Goal: Task Accomplishment & Management: Complete application form

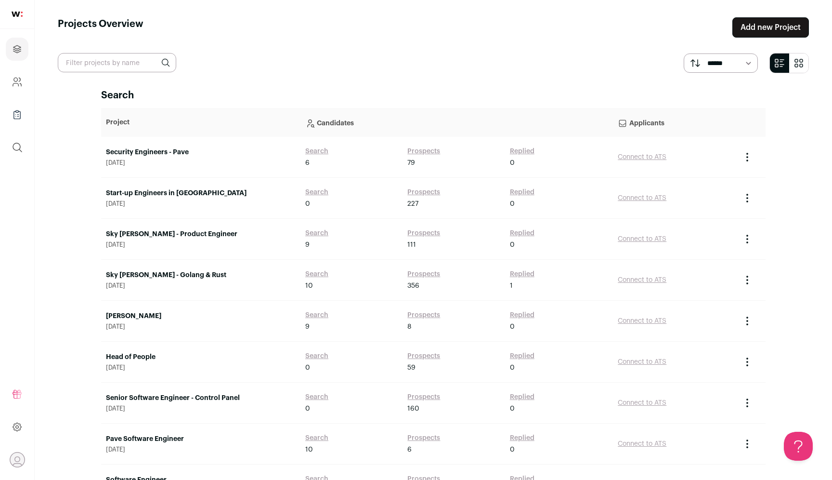
click at [764, 29] on link "Add new Project" at bounding box center [771, 27] width 77 height 20
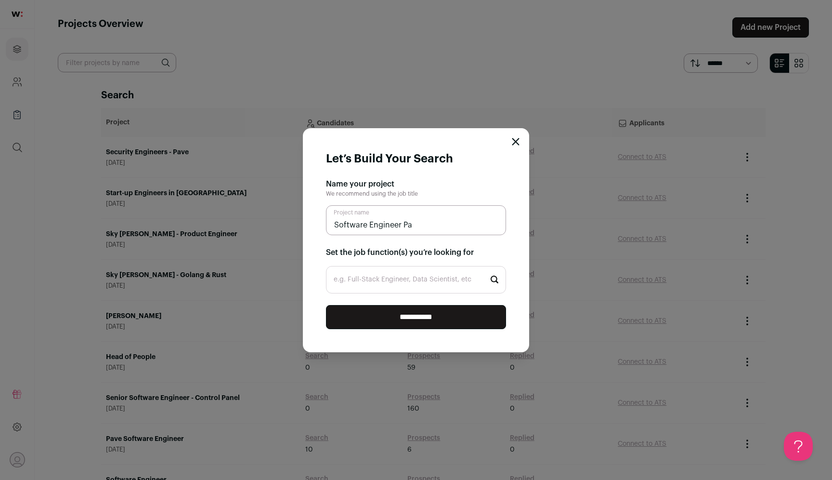
type input "Software Engineer Pav"
click at [517, 141] on icon "Close modal" at bounding box center [516, 142] width 8 height 8
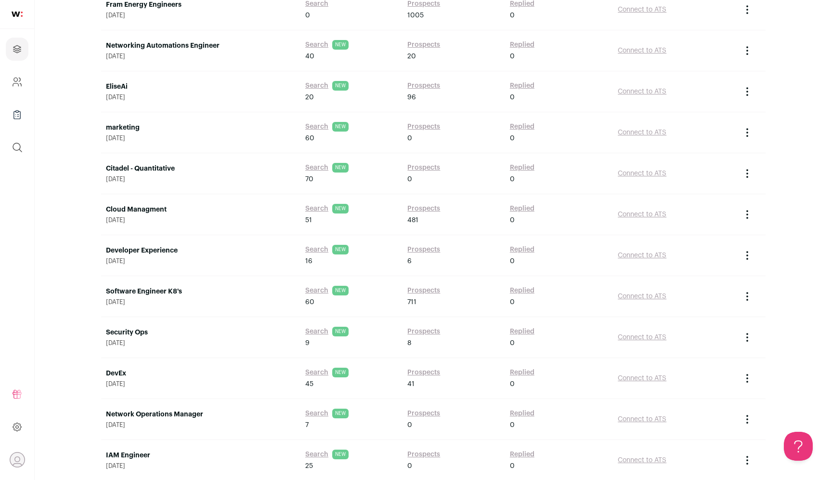
scroll to position [926, 0]
click at [124, 373] on link "DevEx" at bounding box center [201, 373] width 190 height 10
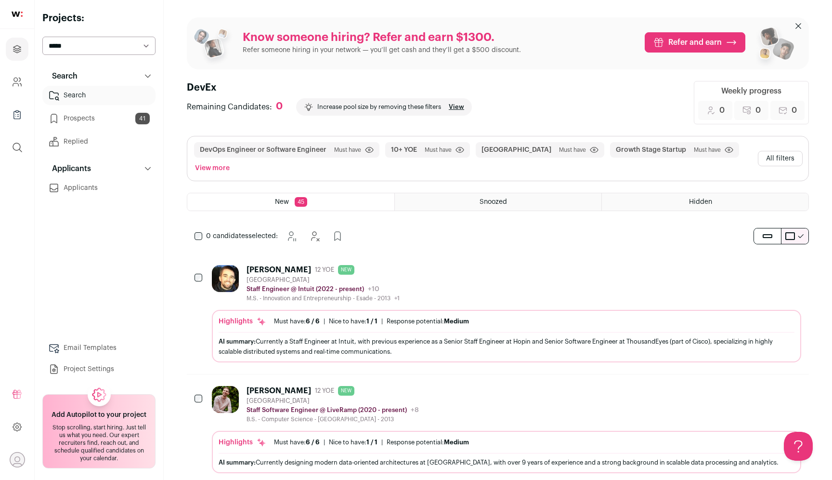
click at [122, 118] on link "Prospects 41" at bounding box center [98, 118] width 113 height 19
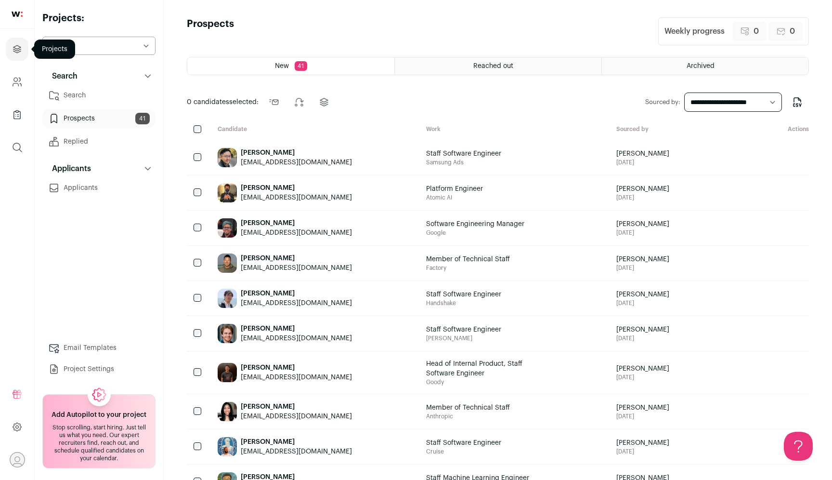
click at [20, 48] on icon "Projects" at bounding box center [17, 49] width 11 height 12
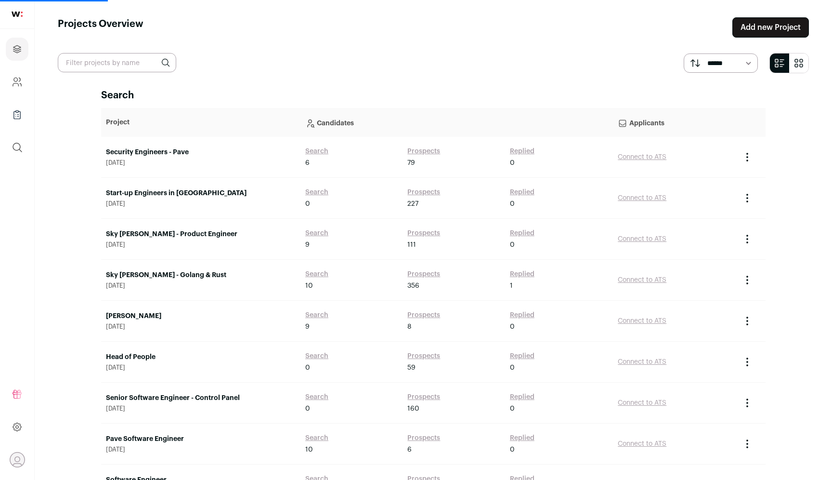
click at [751, 32] on link "Add new Project" at bounding box center [771, 27] width 77 height 20
click at [759, 27] on link "Add new Project" at bounding box center [771, 27] width 77 height 20
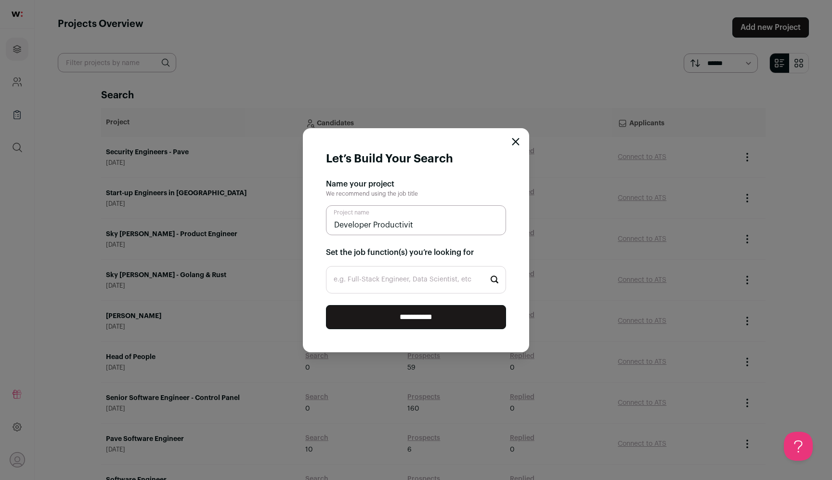
type input "Developer Productivity"
drag, startPoint x: 435, startPoint y: 223, endPoint x: 286, endPoint y: 222, distance: 148.8
click at [286, 222] on div "**********" at bounding box center [416, 240] width 832 height 480
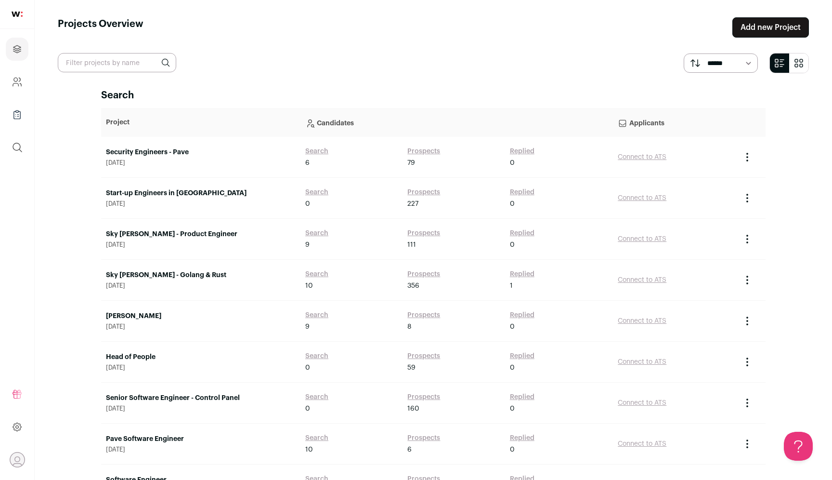
click at [769, 37] on link "Add new Project" at bounding box center [771, 27] width 77 height 20
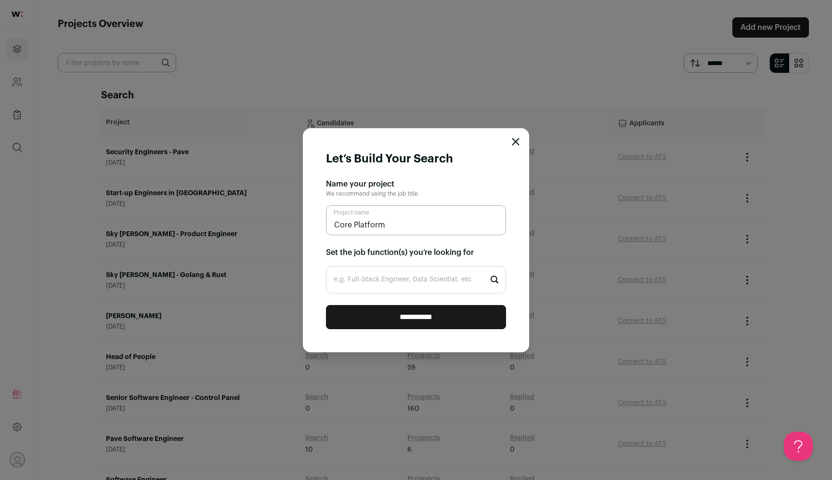
type input "Core Platform"
click at [415, 283] on input "e.g. Full-Stack Engineer, Data Scientist, etc" at bounding box center [416, 279] width 180 height 27
type input "backend"
click at [413, 308] on li "Backend Engineer" at bounding box center [416, 307] width 179 height 26
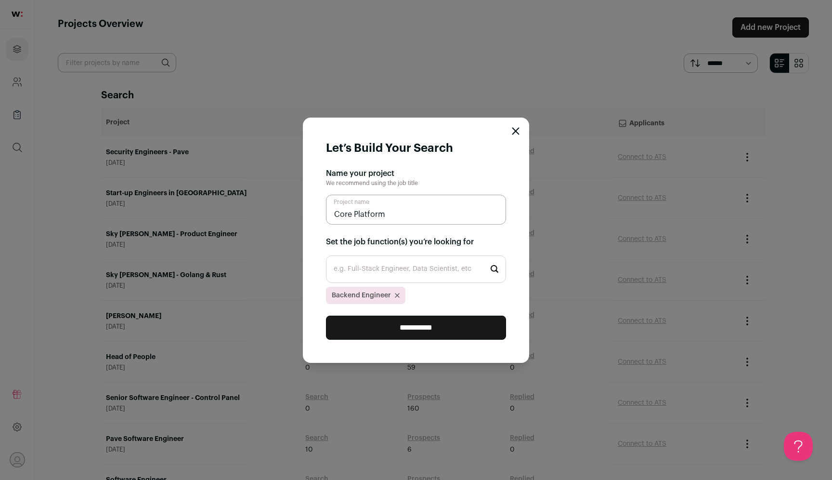
click at [418, 323] on input "**********" at bounding box center [416, 327] width 180 height 24
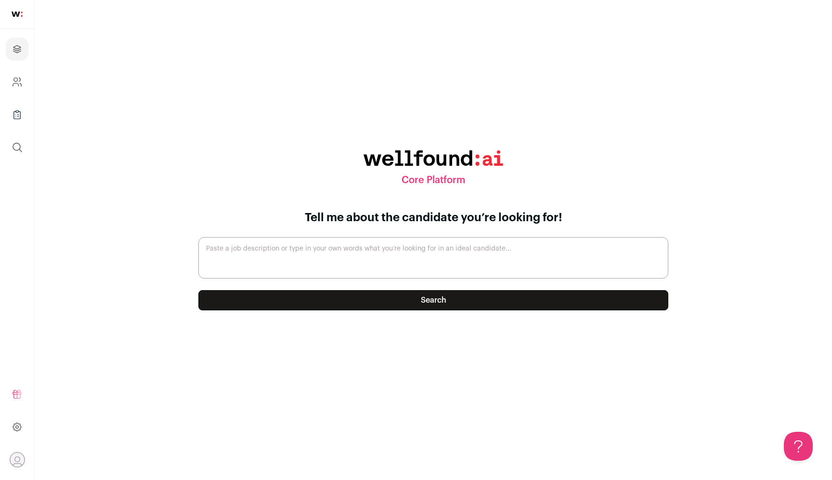
paste textarea "The Developer Platform team sits at the heart of Pave Engineering. We own the i…"
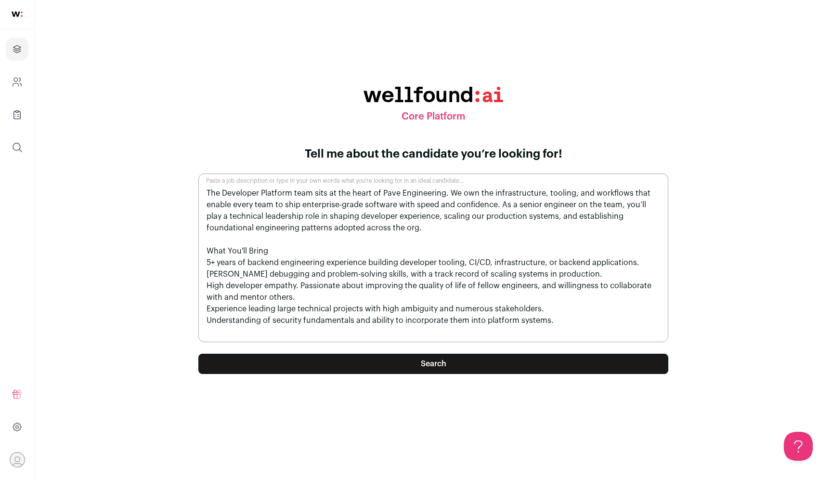
type textarea "The Developer Platform team sits at the heart of Pave Engineering. We own the i…"
click at [372, 364] on button "Search" at bounding box center [433, 364] width 470 height 20
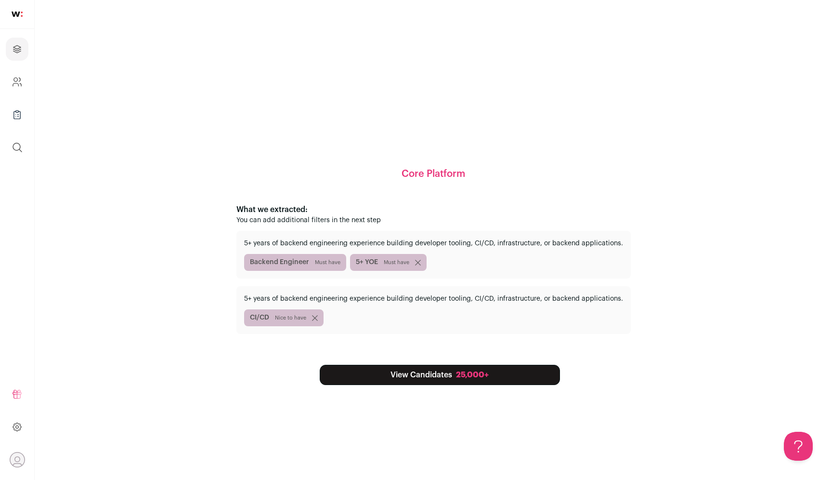
click at [461, 373] on div "25,000+" at bounding box center [472, 375] width 33 height 12
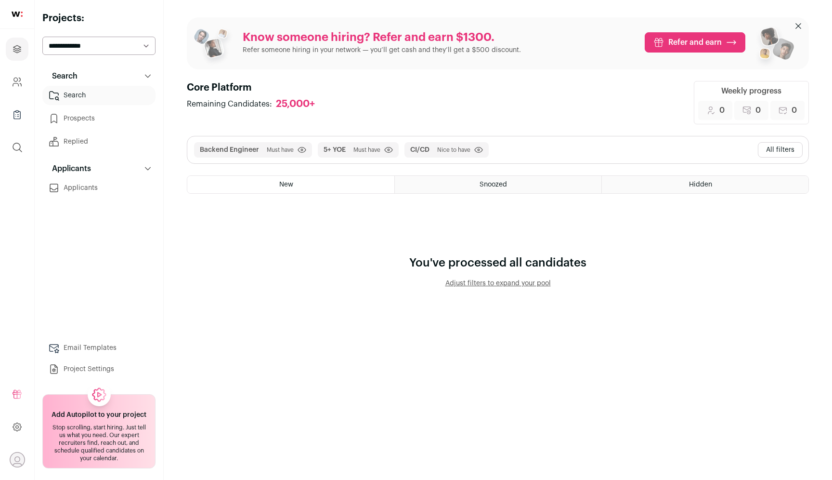
click at [788, 147] on button "All filters" at bounding box center [780, 149] width 45 height 15
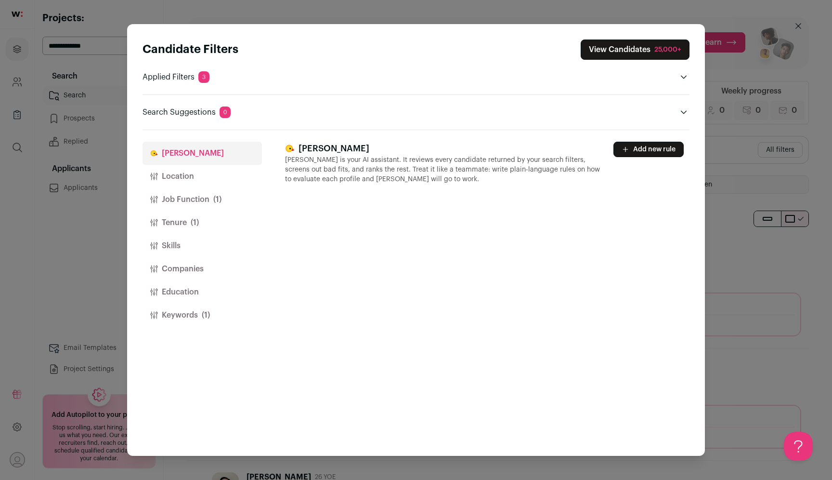
click at [213, 214] on button "Tenure (1)" at bounding box center [202, 222] width 119 height 23
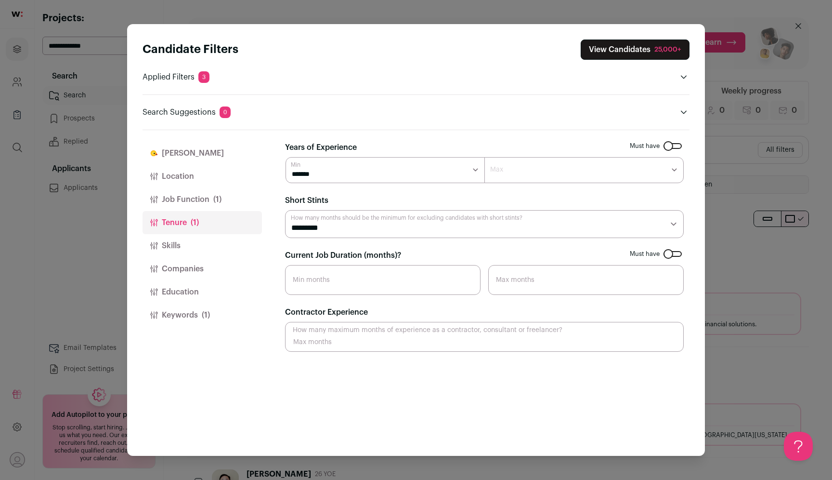
click at [232, 192] on button "Job Function (1)" at bounding box center [202, 199] width 119 height 23
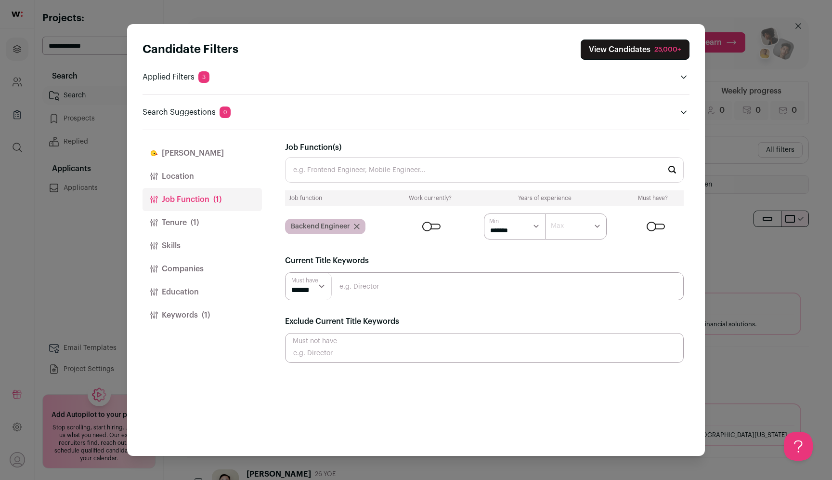
click at [199, 275] on button "Companies" at bounding box center [202, 268] width 119 height 23
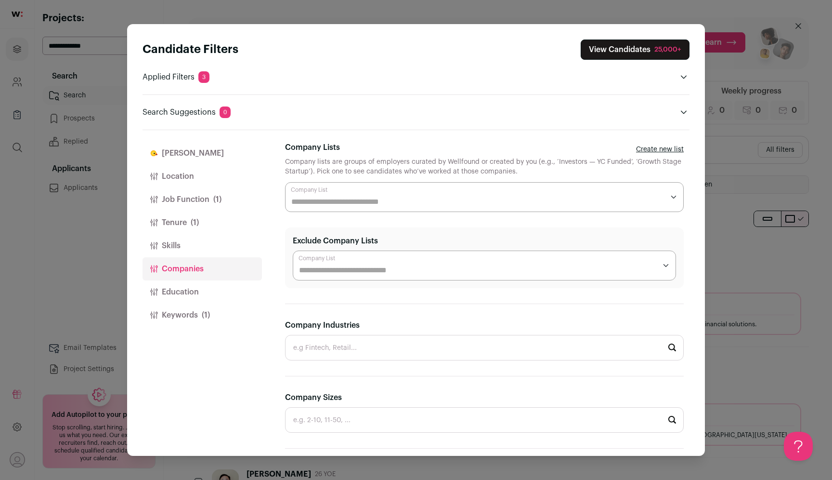
click at [199, 315] on button "Keywords (1)" at bounding box center [202, 314] width 119 height 23
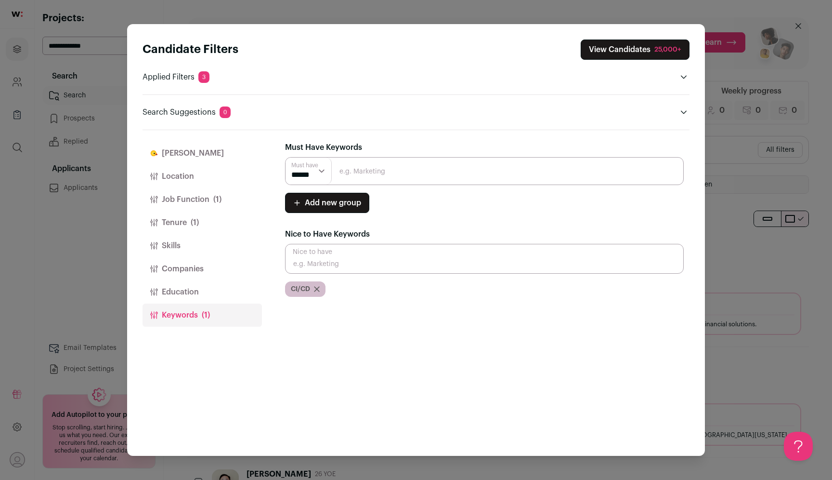
click at [320, 288] on div "CI/CD" at bounding box center [305, 288] width 40 height 15
click at [316, 288] on icon "Close modal via background" at bounding box center [317, 289] width 5 height 5
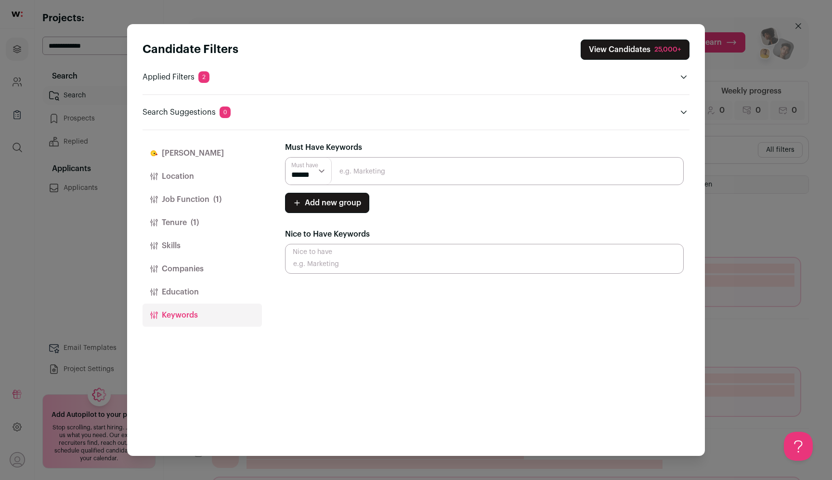
click at [365, 172] on input "Close modal via background" at bounding box center [484, 171] width 399 height 28
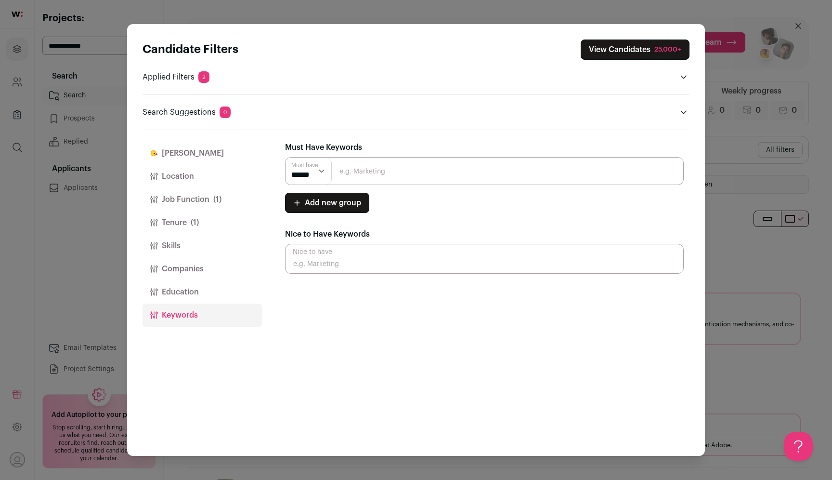
click at [304, 171] on select "****** ******" at bounding box center [309, 171] width 46 height 27
select select "**"
click at [286, 158] on select "****** ******" at bounding box center [309, 171] width 46 height 27
click at [356, 169] on input "Close modal via background" at bounding box center [484, 171] width 399 height 28
type input "DevX"
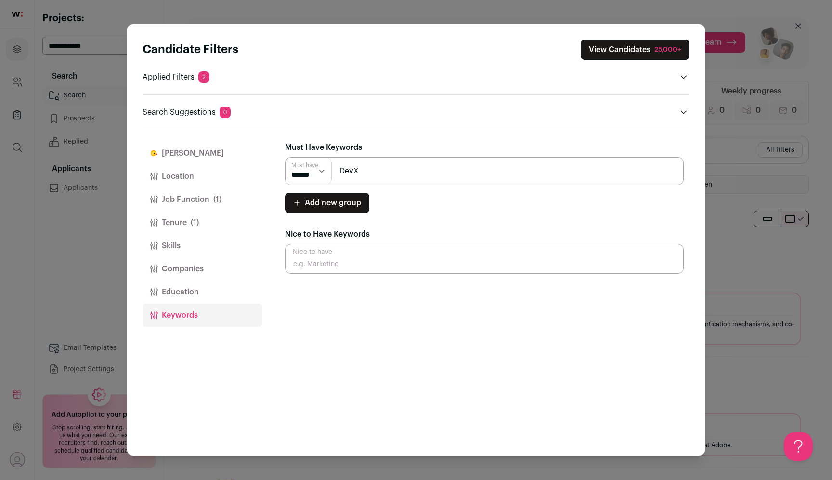
drag, startPoint x: 366, startPoint y: 172, endPoint x: 314, endPoint y: 171, distance: 52.0
click at [314, 172] on div "Must have ****** ****** DevX" at bounding box center [484, 171] width 399 height 28
type input "Core Platform"
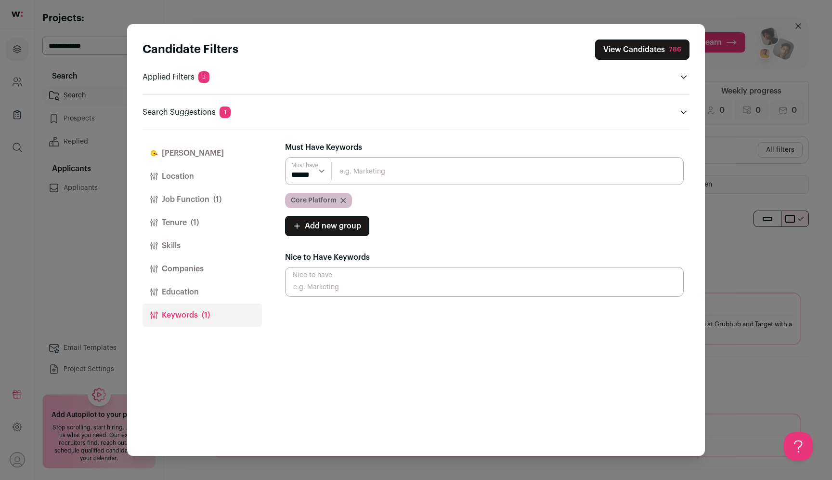
click at [196, 171] on button "Location" at bounding box center [202, 176] width 119 height 23
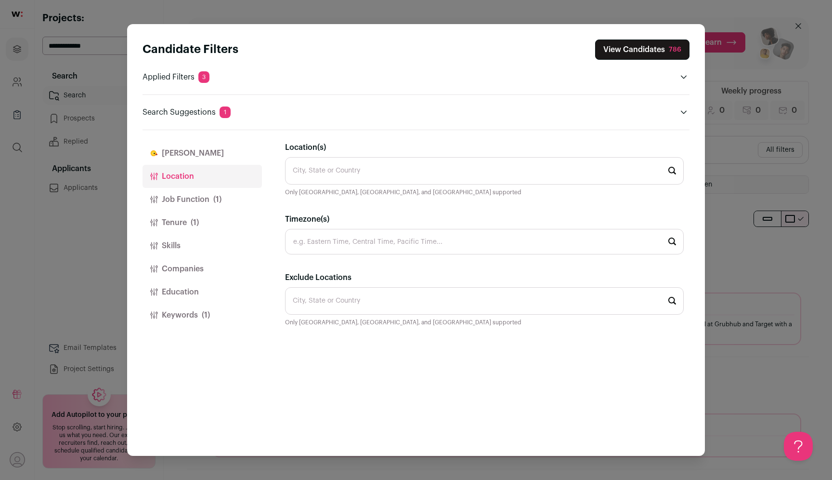
click at [346, 159] on input "Location(s)" at bounding box center [484, 170] width 399 height 27
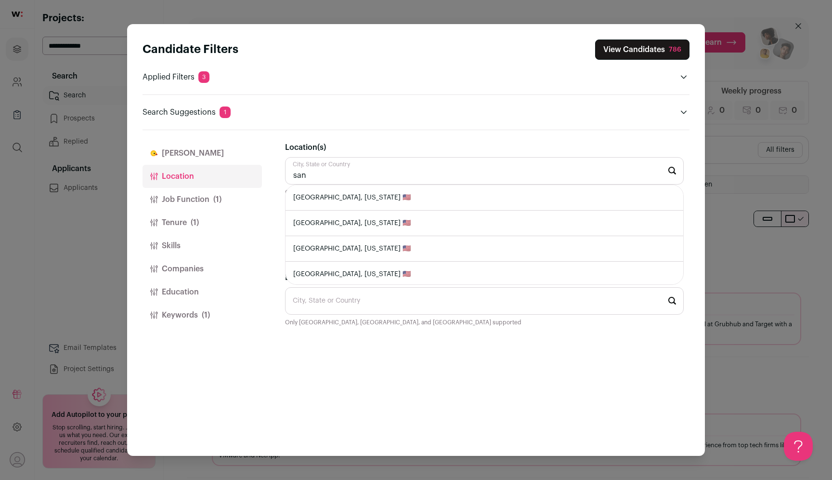
click at [362, 196] on li "[GEOGRAPHIC_DATA], [US_STATE] 🇺🇸" at bounding box center [485, 198] width 398 height 26
type input "[GEOGRAPHIC_DATA], [US_STATE] 🇺🇸"
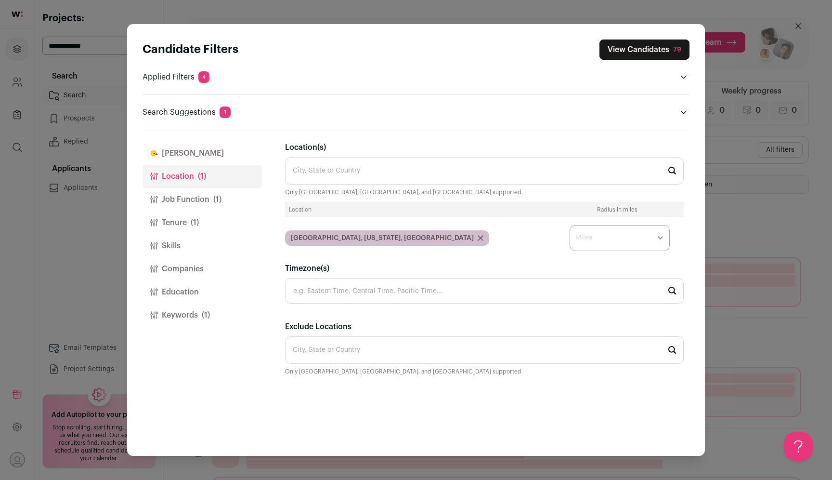
click at [658, 46] on button "View Candidates 79" at bounding box center [645, 49] width 90 height 20
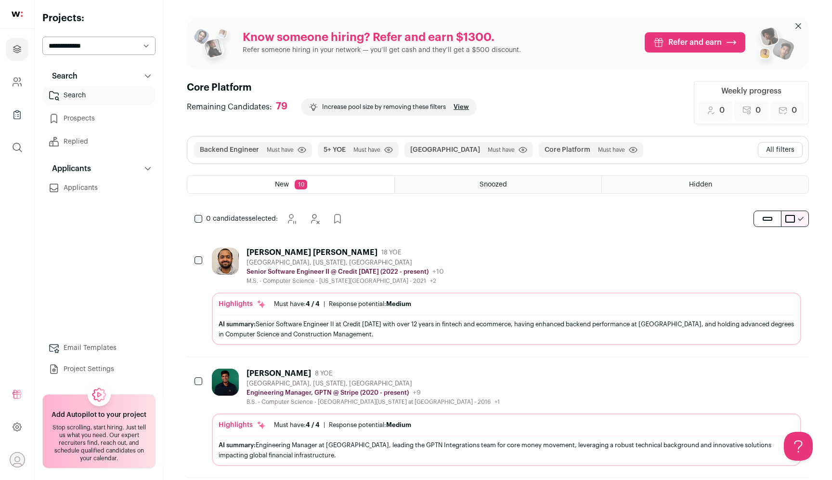
scroll to position [126, 0]
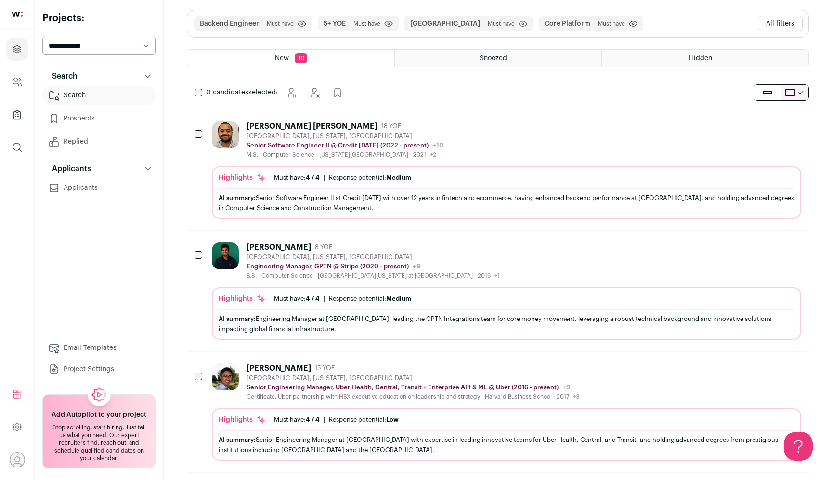
click at [279, 127] on div "[PERSON_NAME] [PERSON_NAME]" at bounding box center [312, 126] width 131 height 10
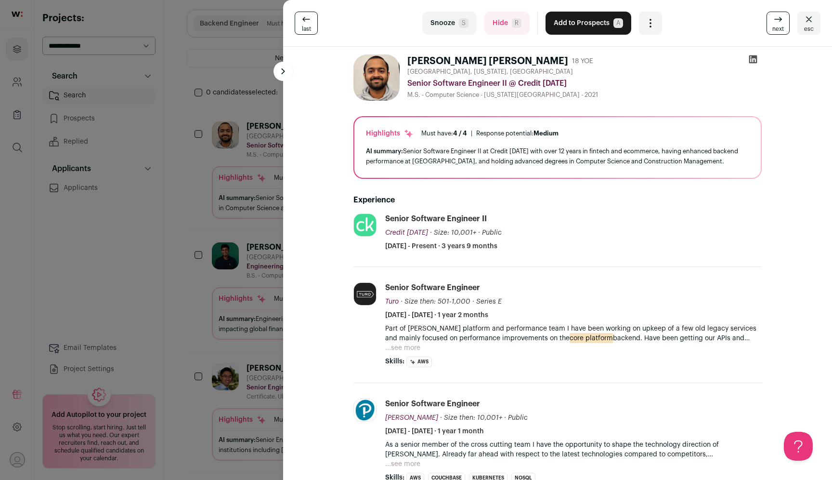
click at [134, 263] on div "last Snooze S Hide R Add to Prospects A Are you sure? [PERSON_NAME] [PERSON_NAM…" at bounding box center [416, 240] width 832 height 480
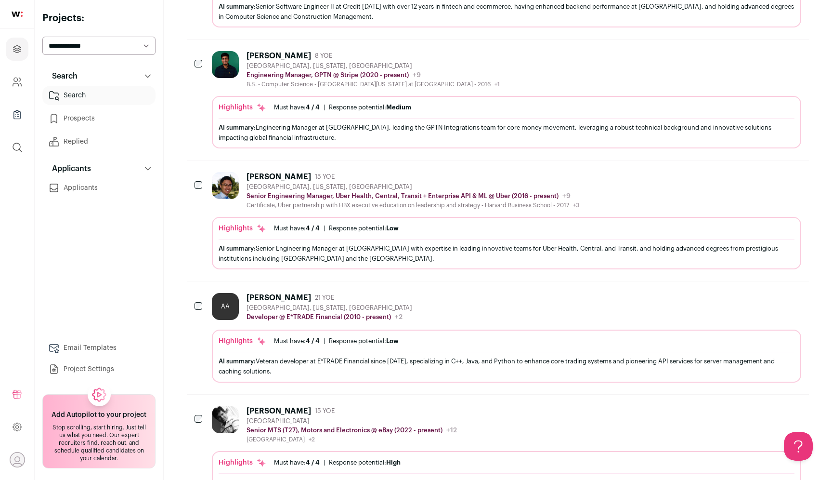
scroll to position [2, 0]
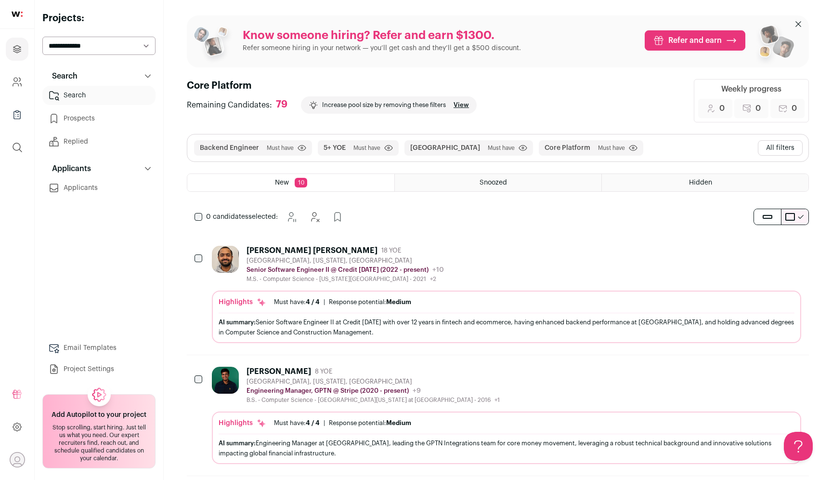
click at [776, 143] on button "All filters" at bounding box center [780, 147] width 45 height 15
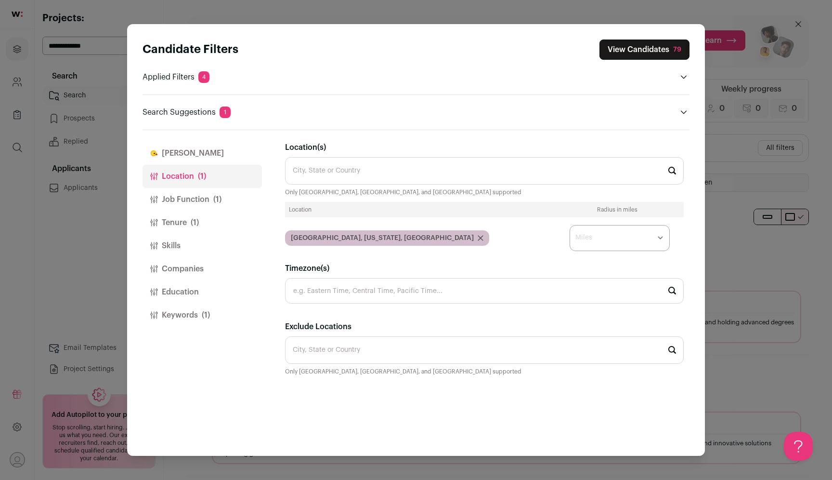
click at [211, 192] on button "Job Function (1)" at bounding box center [202, 199] width 119 height 23
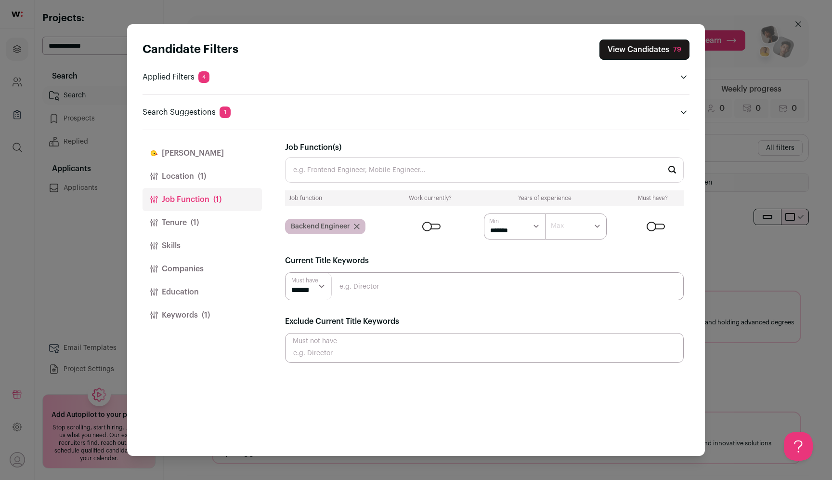
click at [364, 168] on input "Job Function(s)" at bounding box center [484, 170] width 399 height 26
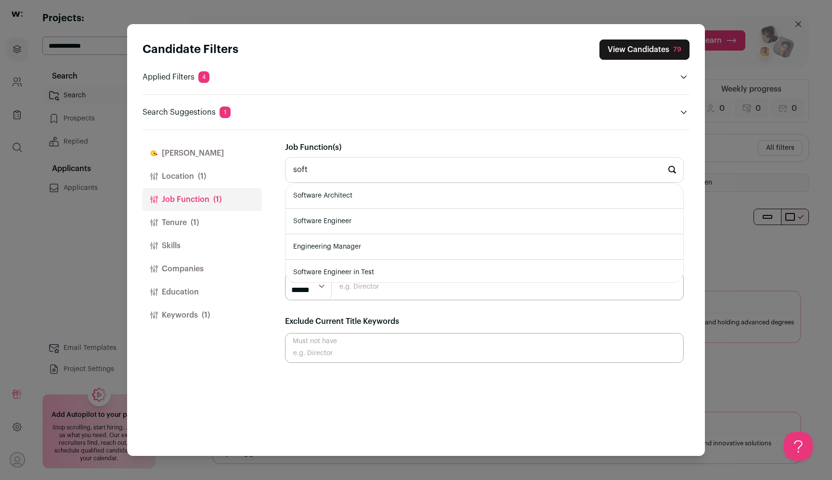
click at [364, 218] on li "Software Engineer" at bounding box center [485, 222] width 398 height 26
type input "Software Engineer"
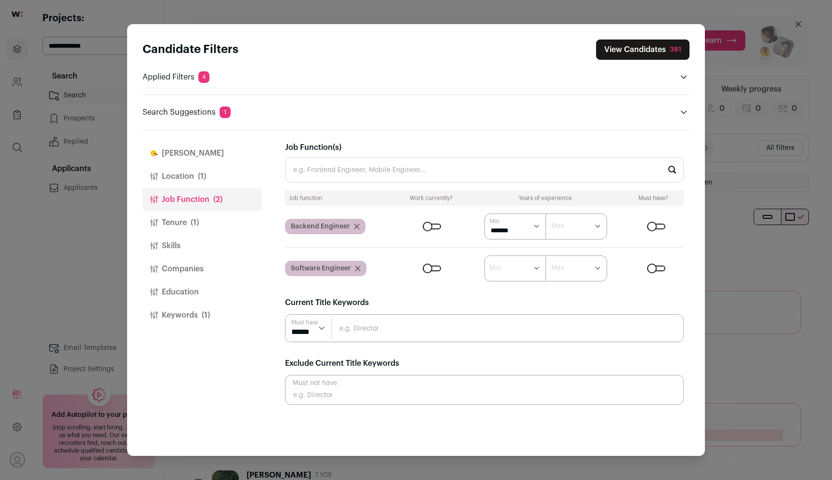
scroll to position [0, 0]
click at [354, 386] on input "Close modal via background" at bounding box center [484, 390] width 399 height 30
type input "manager"
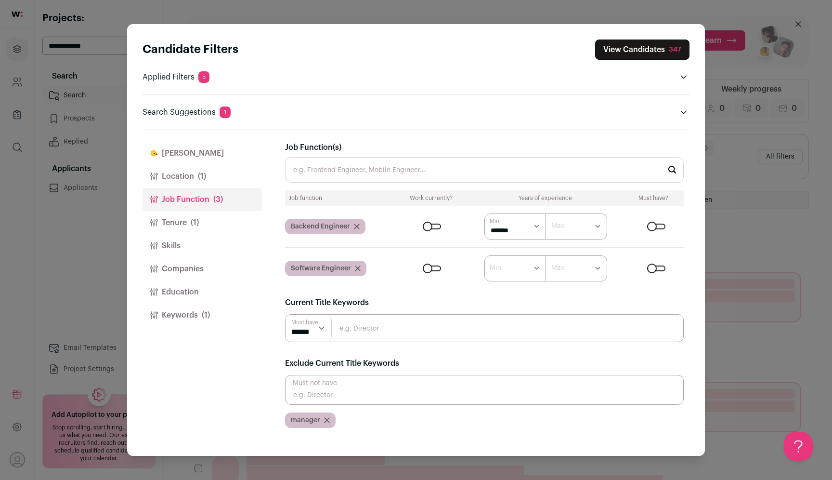
click at [344, 391] on input "Close modal via background" at bounding box center [484, 390] width 399 height 30
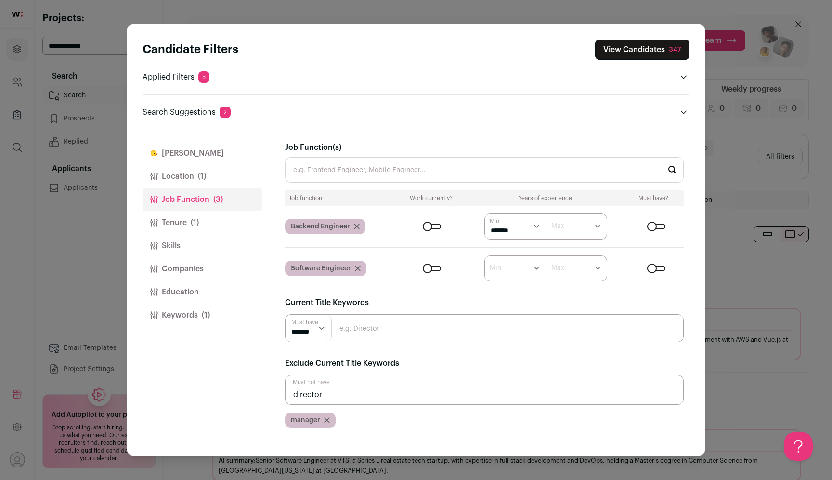
type input "director"
click at [657, 52] on button "View Candidates 329" at bounding box center [642, 49] width 94 height 20
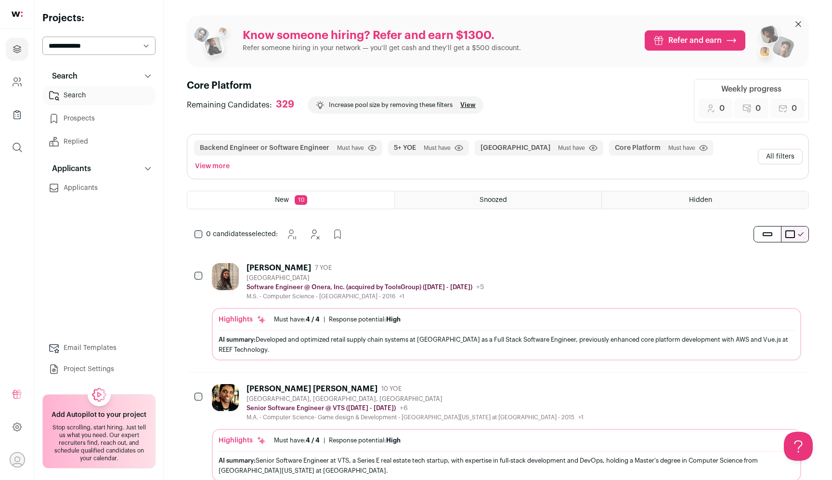
click at [791, 149] on button "All filters" at bounding box center [780, 156] width 45 height 15
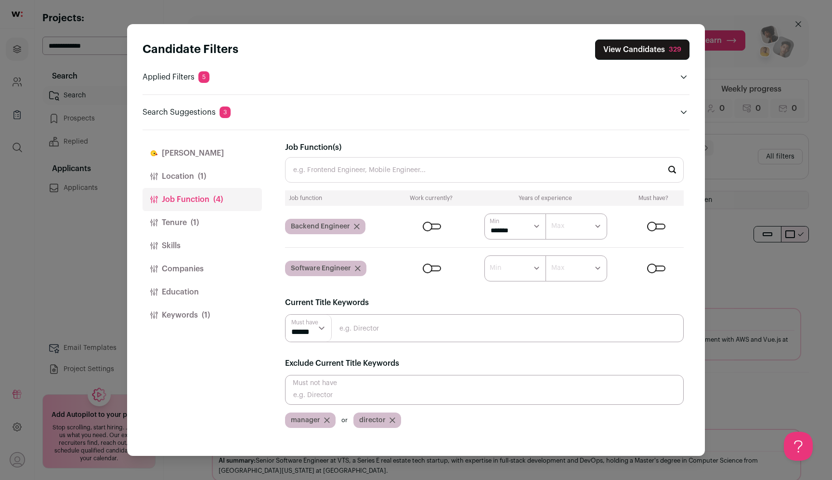
click at [435, 224] on div "Close modal via background" at bounding box center [432, 226] width 18 height 6
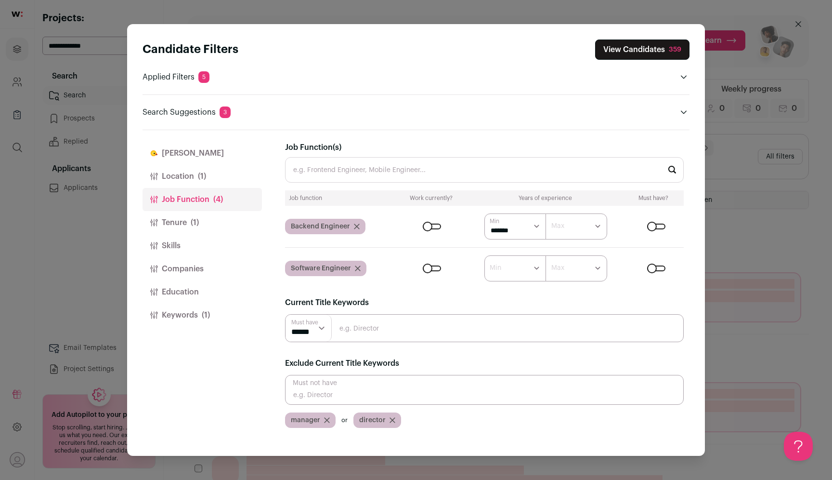
click at [433, 269] on div "Close modal via background" at bounding box center [432, 268] width 18 height 6
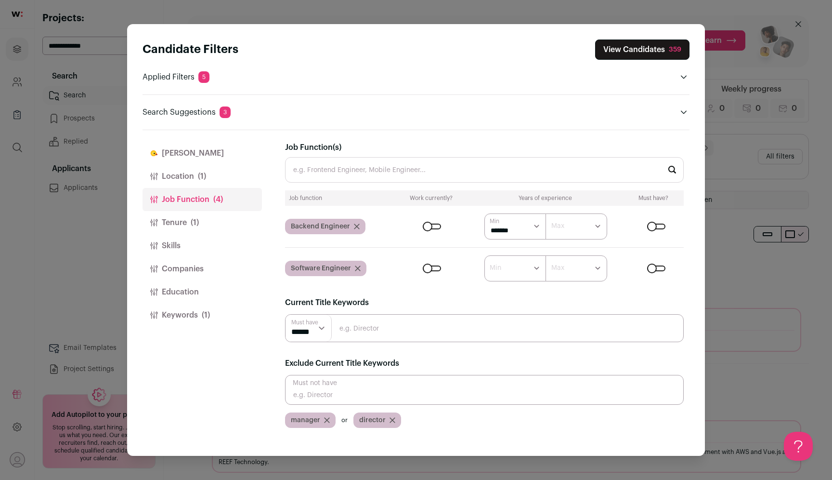
click at [355, 225] on icon "Close modal via background" at bounding box center [357, 226] width 6 height 6
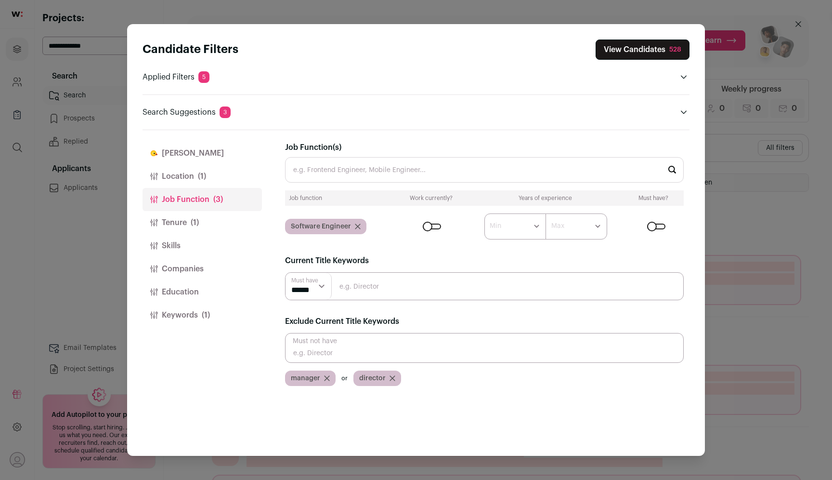
click at [637, 48] on button "View Candidates 528" at bounding box center [643, 49] width 94 height 20
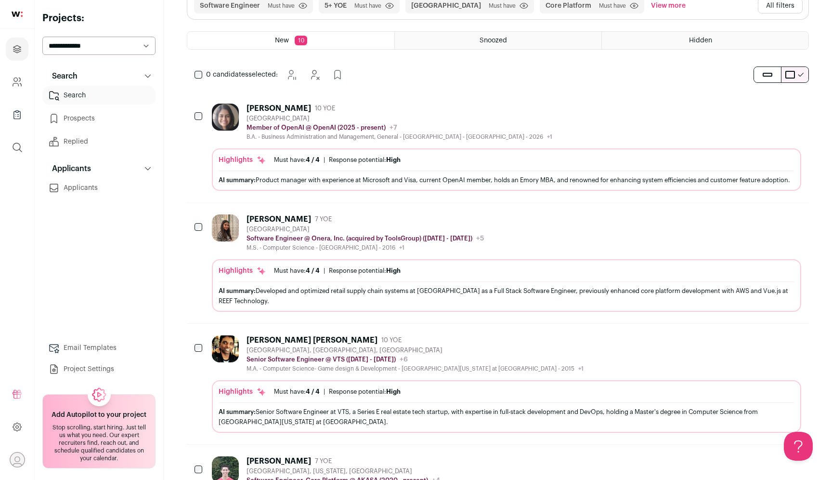
scroll to position [323, 0]
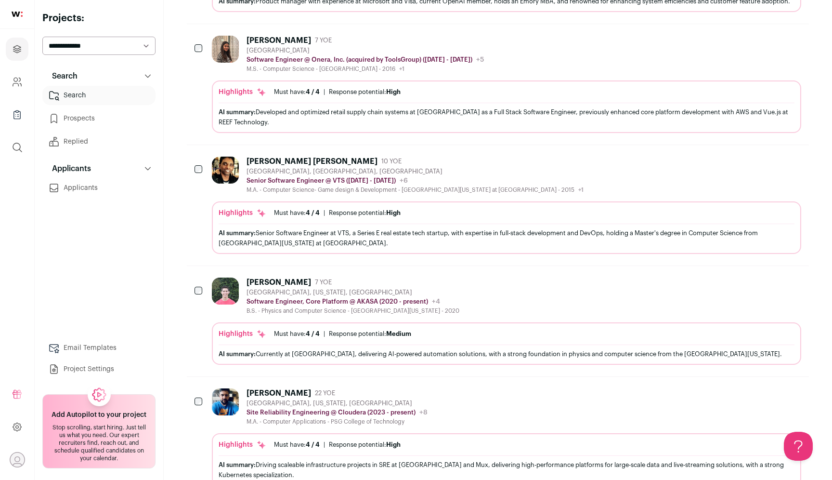
click at [288, 287] on div "[PERSON_NAME]" at bounding box center [279, 282] width 65 height 10
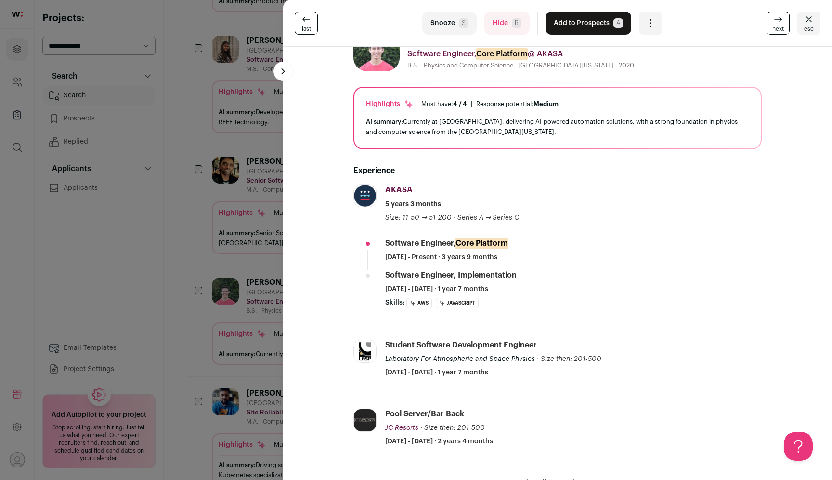
scroll to position [0, 0]
